Goal: Transaction & Acquisition: Purchase product/service

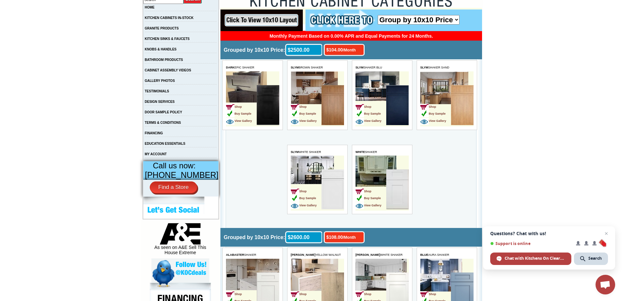
scroll to position [164, 0]
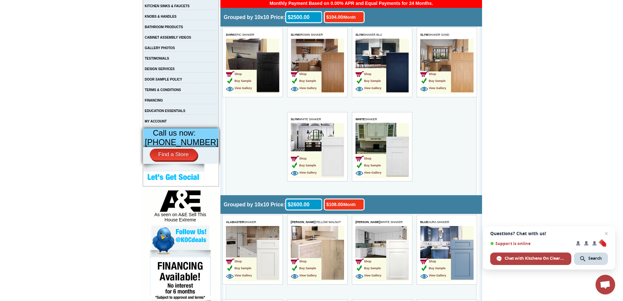
click at [373, 244] on td "Shop Buy Sample View Gallery" at bounding box center [371, 260] width 31 height 41
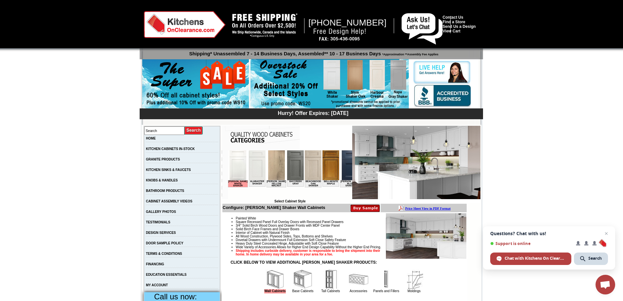
click at [425, 232] on img at bounding box center [426, 235] width 80 height 45
click at [409, 151] on img at bounding box center [416, 162] width 128 height 73
